Goal: Information Seeking & Learning: Check status

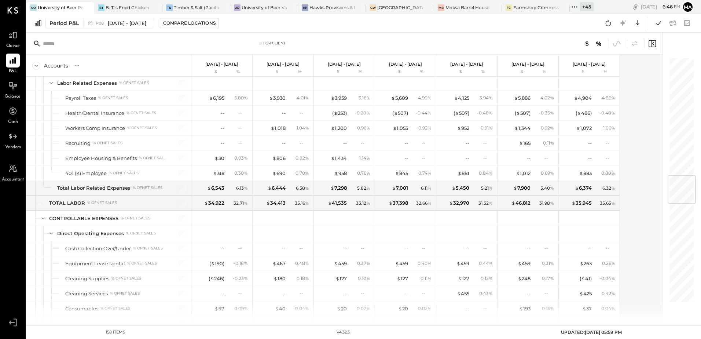
scroll to position [1026, 0]
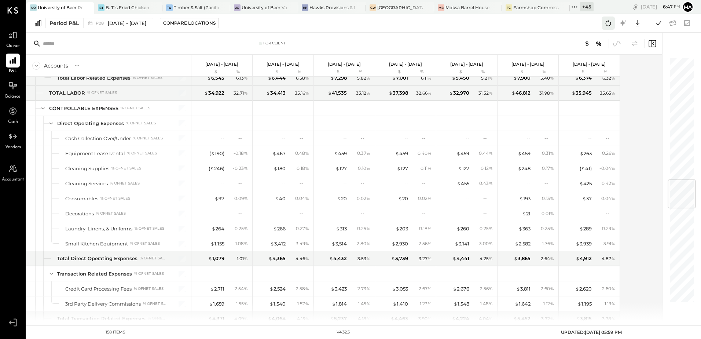
click at [607, 24] on icon at bounding box center [608, 23] width 10 height 10
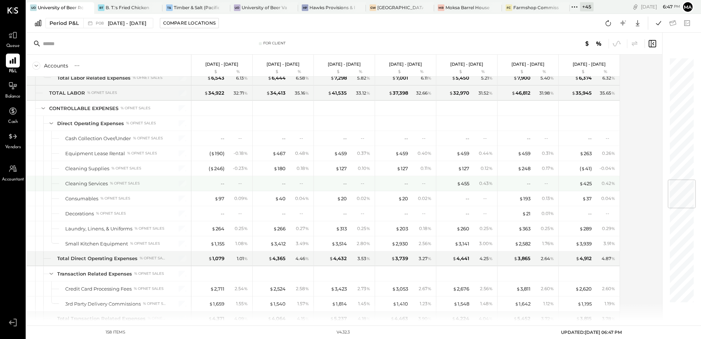
scroll to position [916, 0]
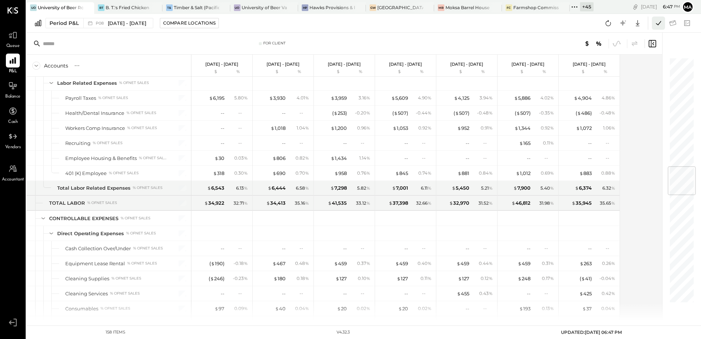
click at [658, 26] on icon at bounding box center [658, 23] width 10 height 10
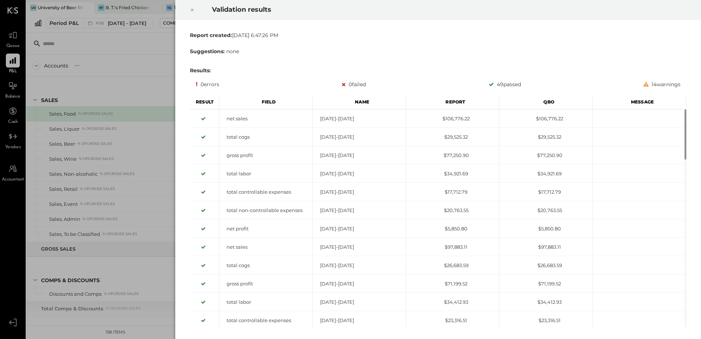
click at [193, 8] on icon at bounding box center [192, 9] width 4 height 9
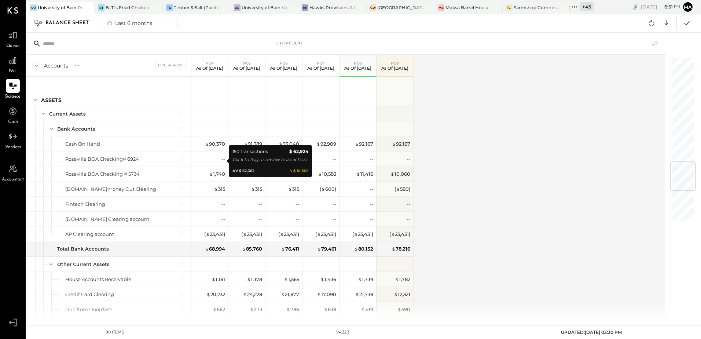
scroll to position [869, 0]
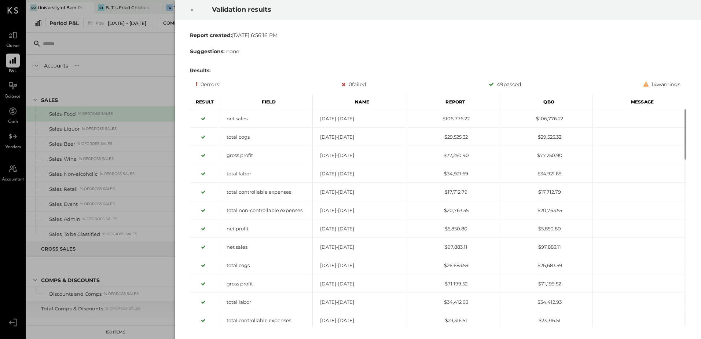
click at [191, 10] on icon at bounding box center [192, 9] width 4 height 9
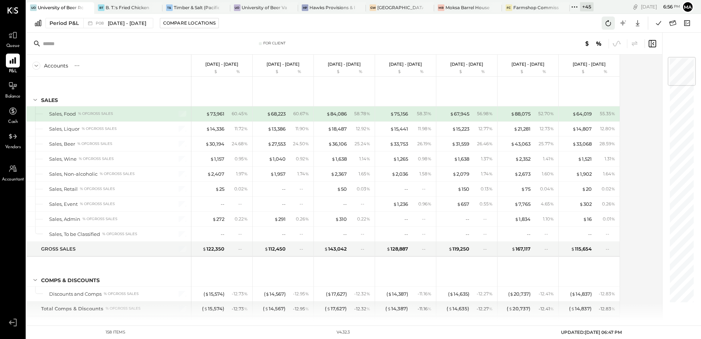
click at [608, 23] on icon at bounding box center [608, 23] width 10 height 10
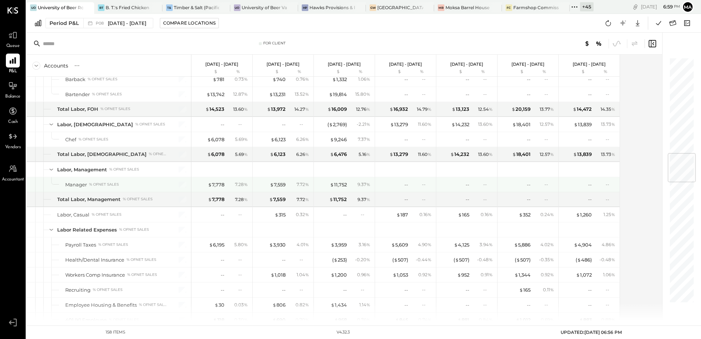
scroll to position [843, 0]
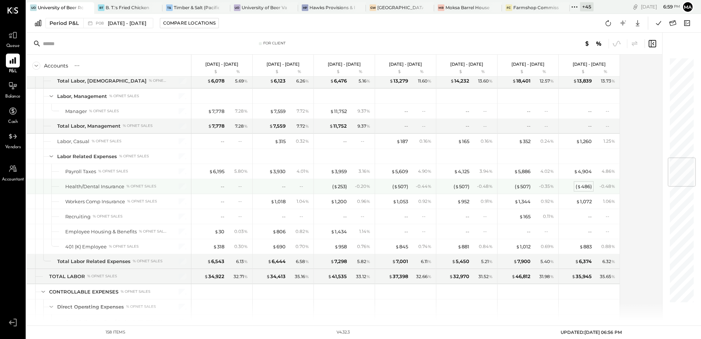
click at [583, 188] on div "( $ 486 )" at bounding box center [583, 186] width 16 height 7
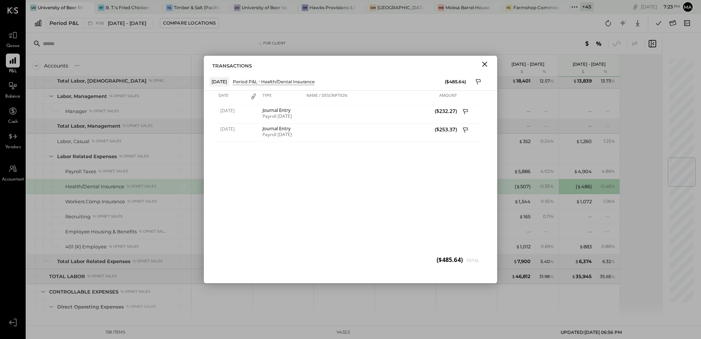
click at [486, 64] on icon "Close" at bounding box center [484, 64] width 9 height 9
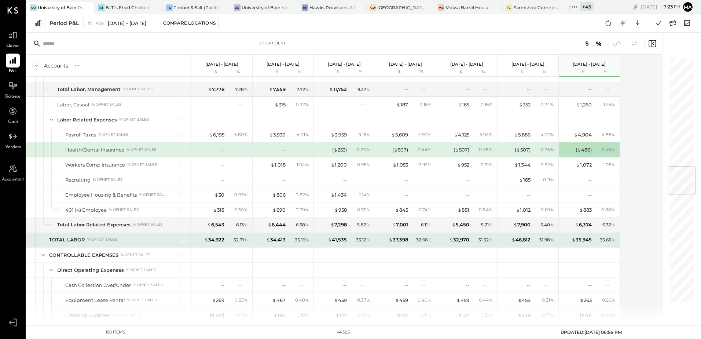
scroll to position [916, 0]
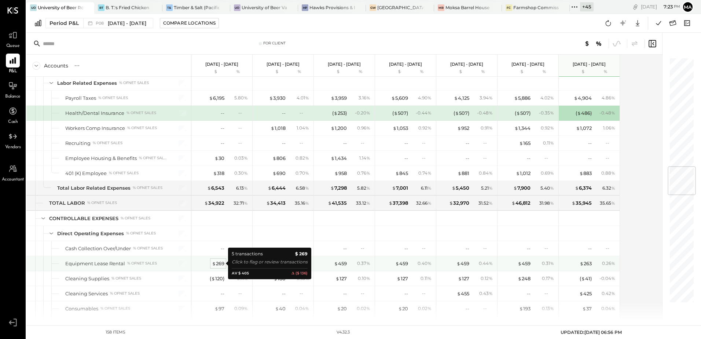
click at [219, 264] on div "$ 269" at bounding box center [218, 263] width 12 height 7
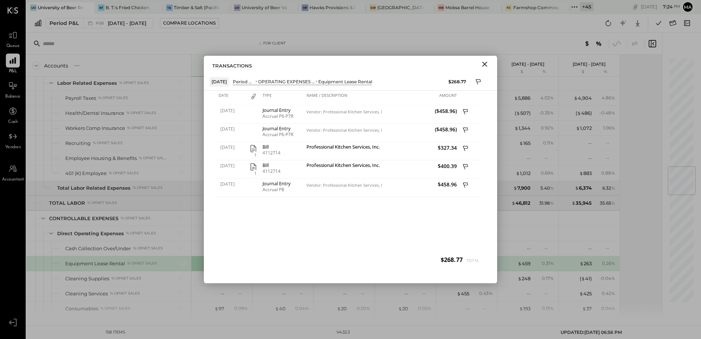
click at [484, 65] on icon "Close" at bounding box center [484, 64] width 9 height 9
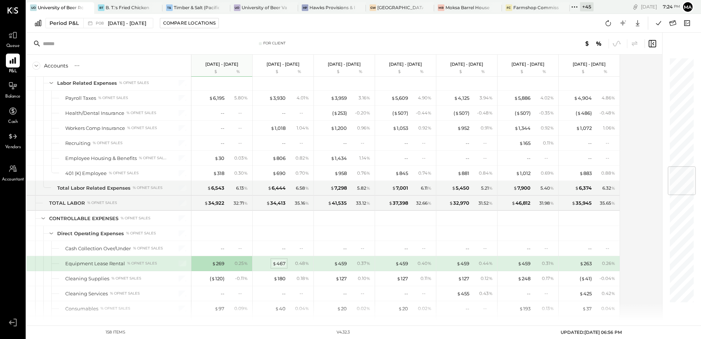
click at [281, 264] on div "$ 467" at bounding box center [278, 263] width 13 height 7
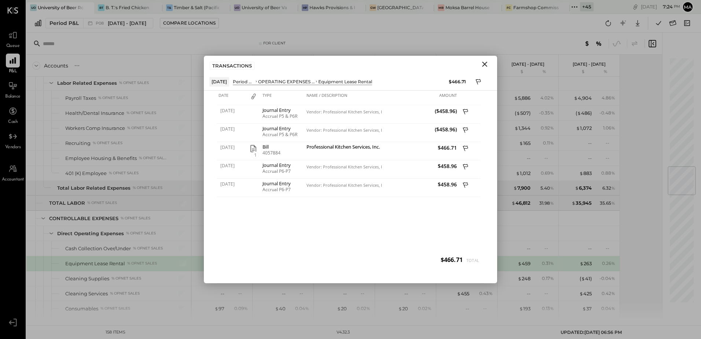
click at [485, 69] on button "Close" at bounding box center [484, 64] width 13 height 10
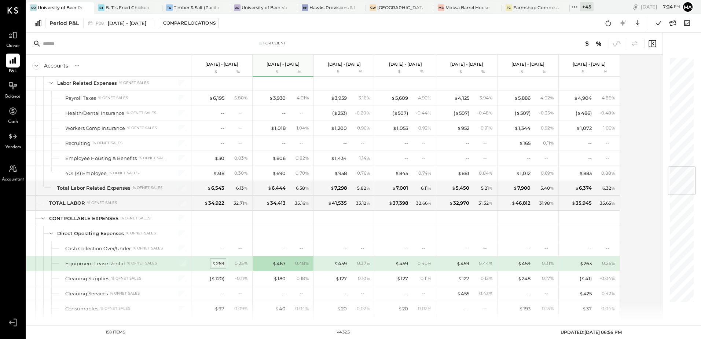
click at [221, 263] on div "$ 269" at bounding box center [218, 263] width 12 height 7
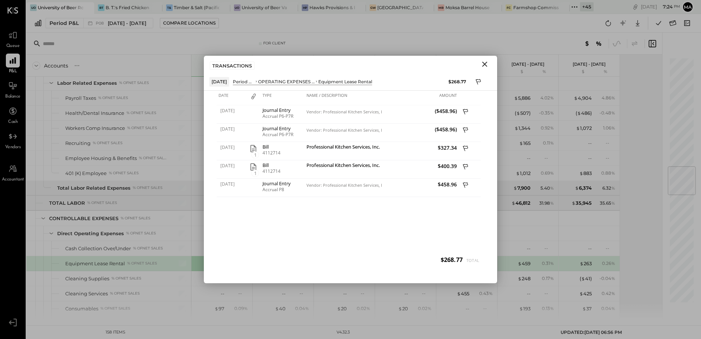
click at [484, 67] on icon "Close" at bounding box center [484, 64] width 9 height 9
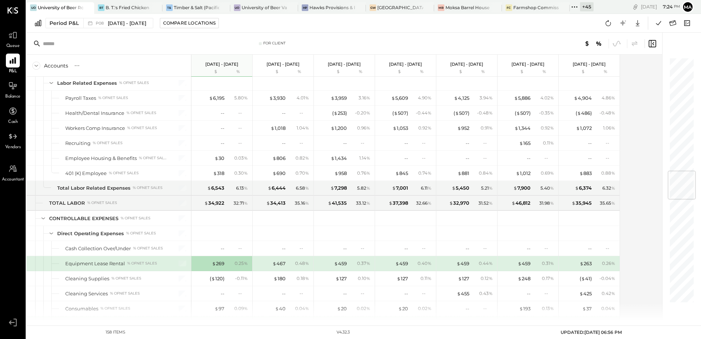
scroll to position [989, 0]
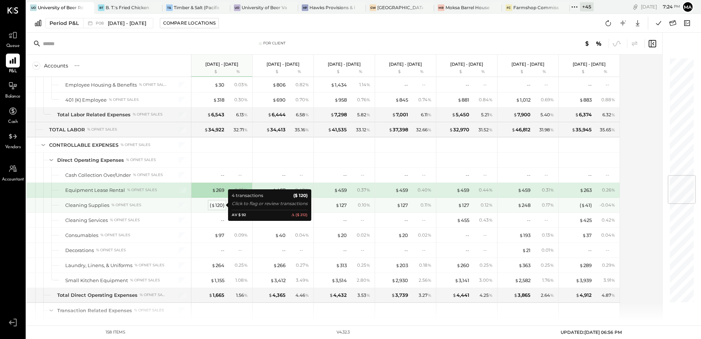
click at [219, 207] on div "( $ 120 )" at bounding box center [217, 205] width 15 height 7
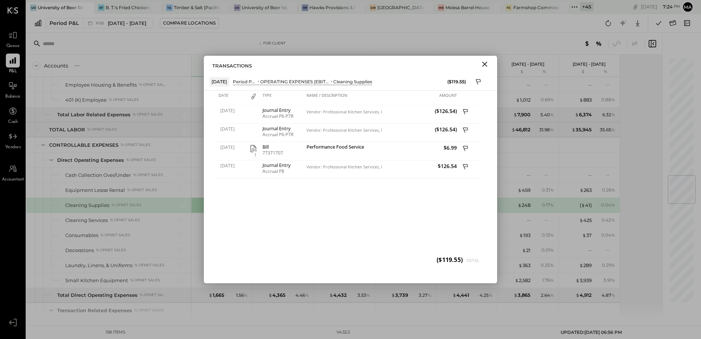
click at [477, 71] on div "TRANSACTIONS" at bounding box center [350, 64] width 293 height 17
click at [482, 65] on icon "Close" at bounding box center [484, 64] width 9 height 9
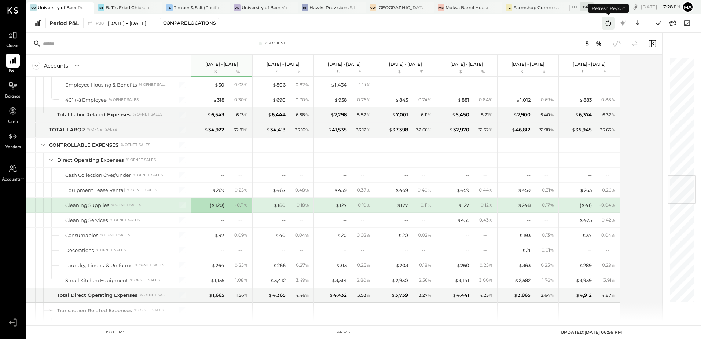
click at [606, 25] on icon at bounding box center [608, 23] width 10 height 10
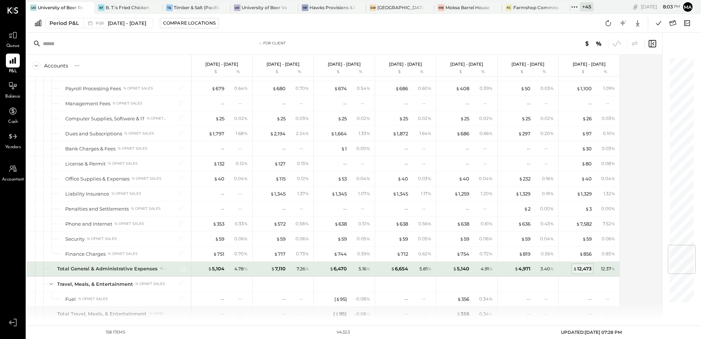
scroll to position [1575, 0]
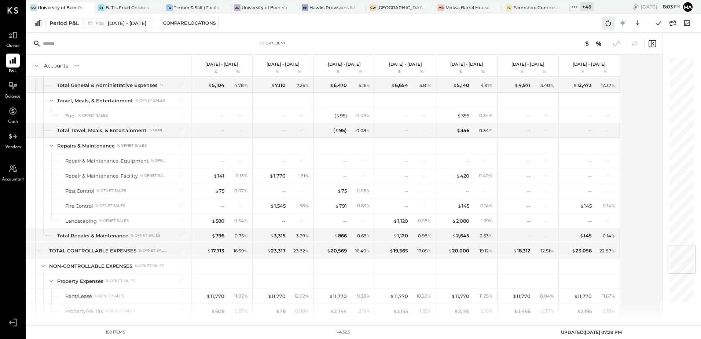
click at [609, 25] on icon at bounding box center [608, 23] width 10 height 10
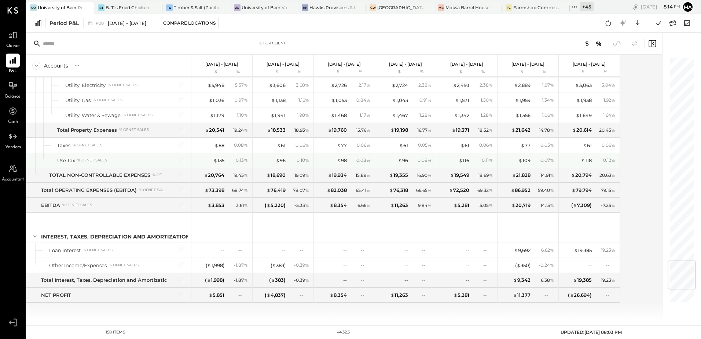
scroll to position [1595, 0]
